Goal: Find specific page/section: Find specific page/section

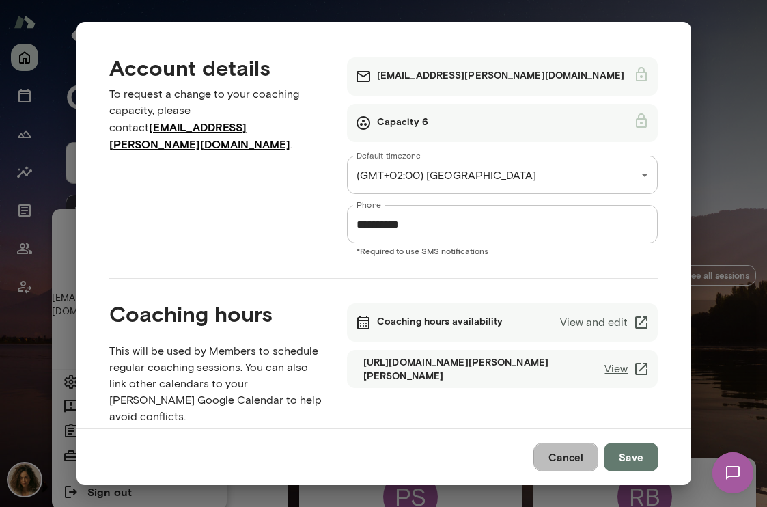
click at [561, 447] on button "Cancel" at bounding box center [565, 457] width 65 height 29
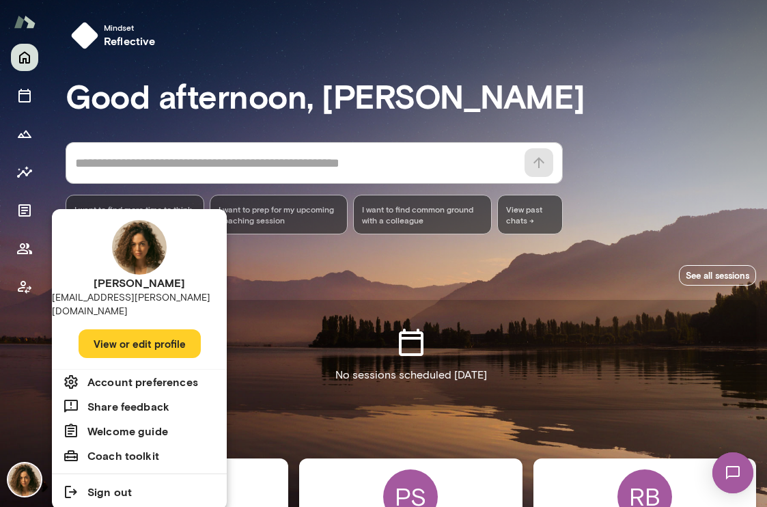
click at [20, 74] on div at bounding box center [383, 253] width 767 height 507
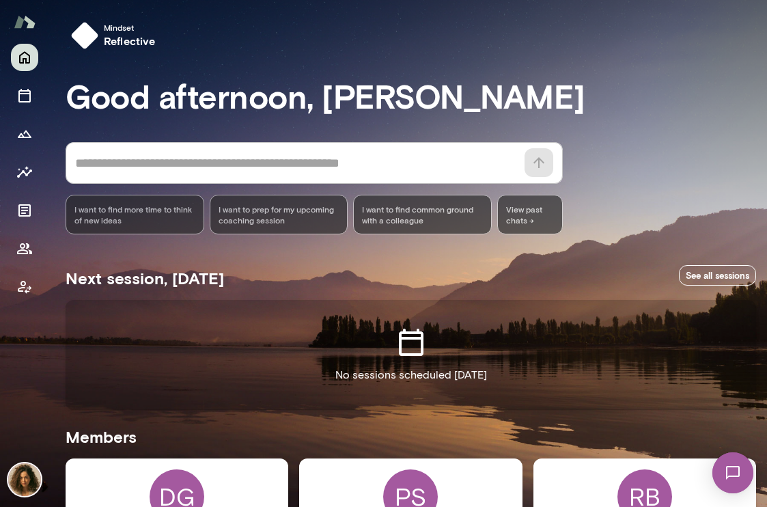
click at [22, 102] on div "[PERSON_NAME] [EMAIL_ADDRESS][PERSON_NAME][DOMAIN_NAME] View or edit profile Ac…" at bounding box center [389, 253] width 756 height 507
click at [23, 95] on icon "Sessions" at bounding box center [24, 95] width 16 height 16
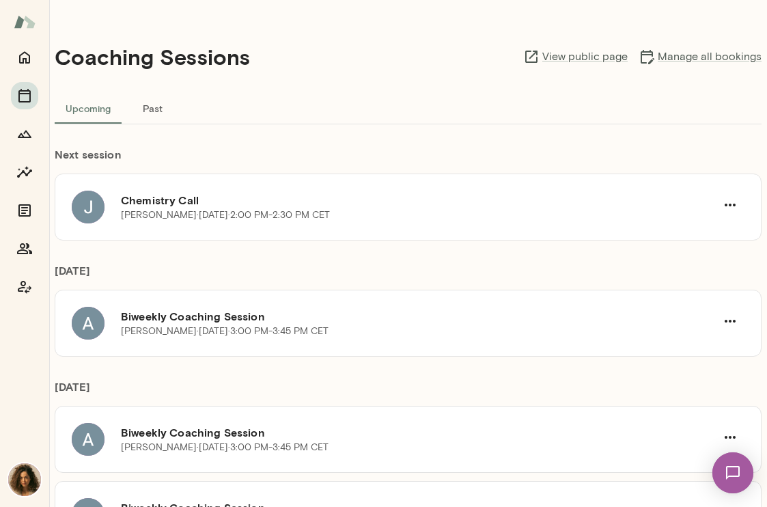
click at [740, 471] on img at bounding box center [733, 473] width 56 height 56
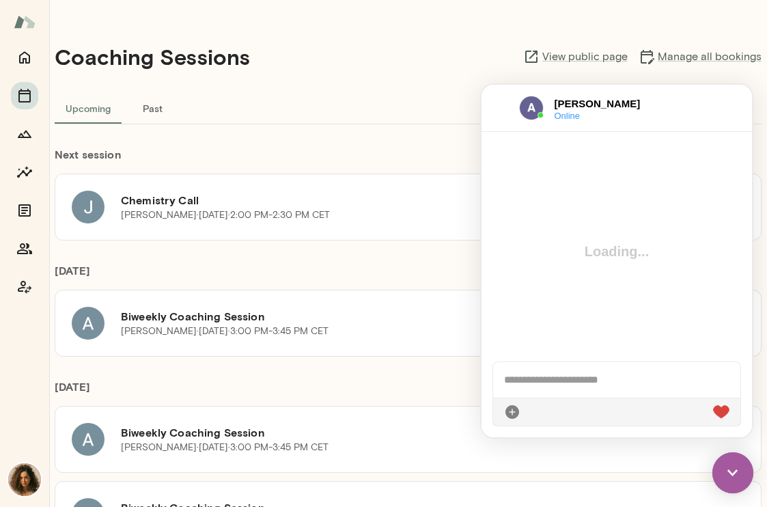
drag, startPoint x: 740, startPoint y: 471, endPoint x: 1272, endPoint y: 826, distance: 639.6
click at [740, 471] on img at bounding box center [732, 472] width 41 height 41
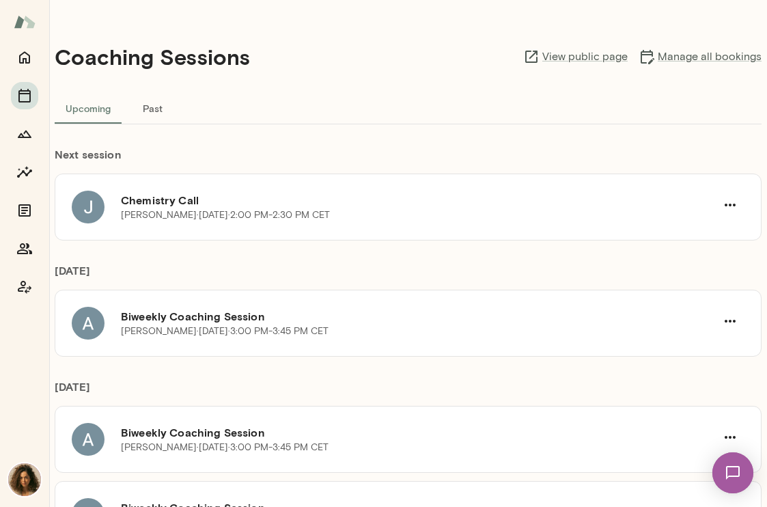
click at [150, 97] on button "Past" at bounding box center [152, 108] width 61 height 33
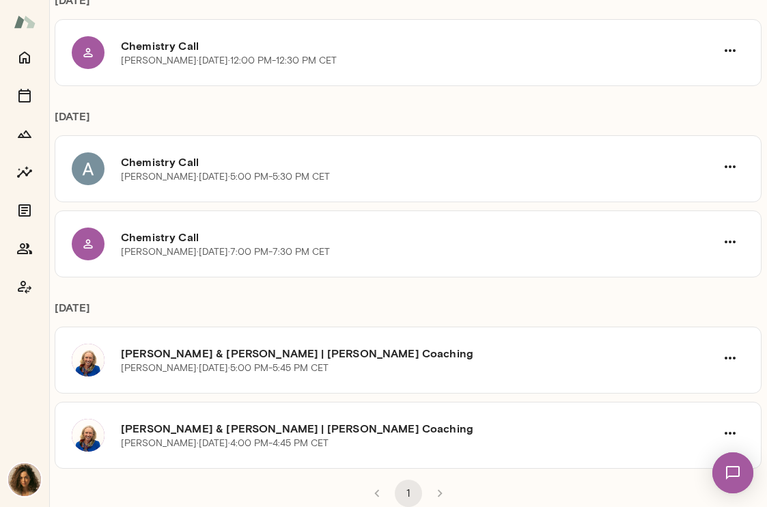
scroll to position [34, 0]
